Goal: Transaction & Acquisition: Purchase product/service

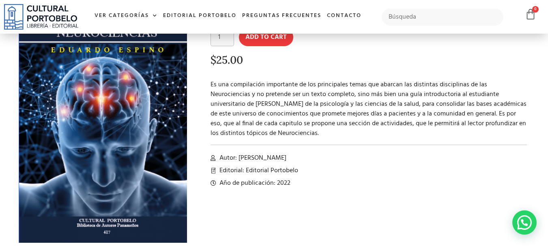
scroll to position [24, 0]
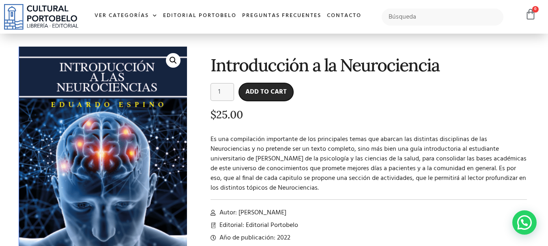
click at [258, 95] on button "Add to cart" at bounding box center [266, 92] width 54 height 18
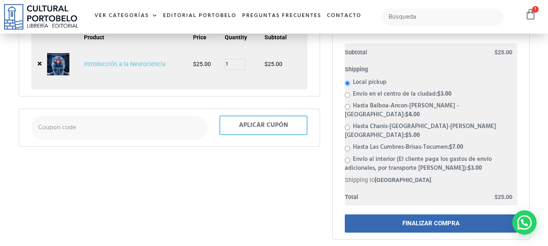
scroll to position [155, 0]
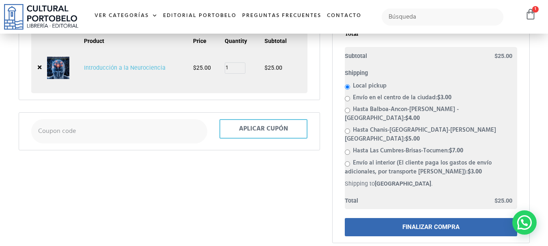
click at [348, 99] on input "Envío en el centro de la ciudad: $ 3.00" at bounding box center [347, 98] width 5 height 5
radio input "true"
click at [397, 100] on label "Envío en el centro de la ciudad: $ 3.00" at bounding box center [402, 98] width 99 height 10
click at [350, 100] on input "Envío en el centro de la ciudad: $ 3.00" at bounding box center [347, 98] width 5 height 5
click at [397, 100] on label "Envío en el centro de la ciudad: $ 3.00" at bounding box center [402, 98] width 99 height 10
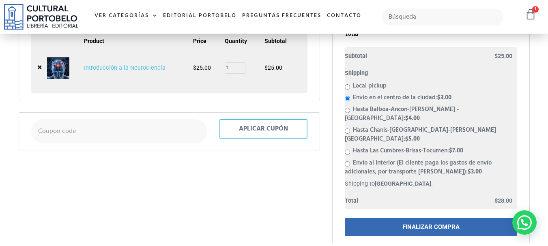
click at [350, 100] on input "Envío en el centro de la ciudad: $ 3.00" at bounding box center [347, 98] width 5 height 5
click at [365, 85] on label "Local pickup" at bounding box center [370, 86] width 34 height 10
click at [350, 85] on input "Local pickup" at bounding box center [347, 86] width 5 height 5
radio input "true"
click at [278, 181] on div "Remove item Thumbnail image Product Price Quantity Subtotal × Introducción a la…" at bounding box center [170, 134] width 302 height 220
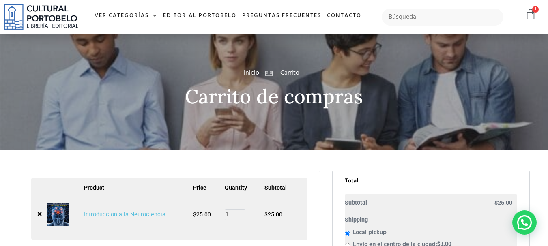
scroll to position [0, 0]
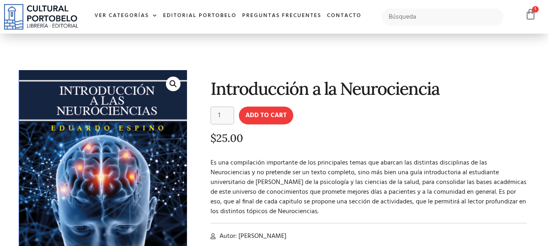
click at [38, 24] on img at bounding box center [41, 17] width 74 height 26
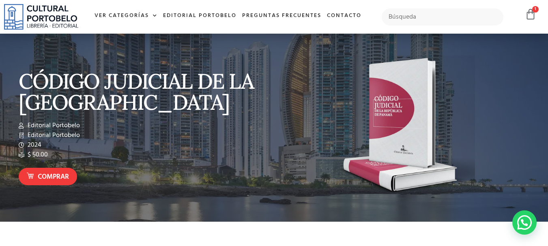
click at [33, 147] on span "2024" at bounding box center [34, 145] width 16 height 10
click at [309, 14] on link "Preguntas frecuentes" at bounding box center [282, 15] width 85 height 17
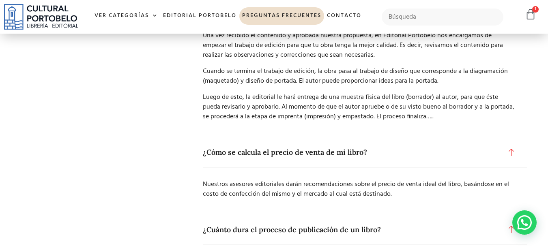
scroll to position [621, 0]
